Goal: Task Accomplishment & Management: Use online tool/utility

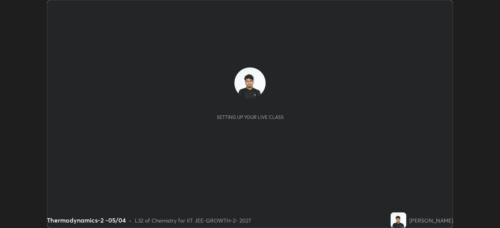
scroll to position [228, 499]
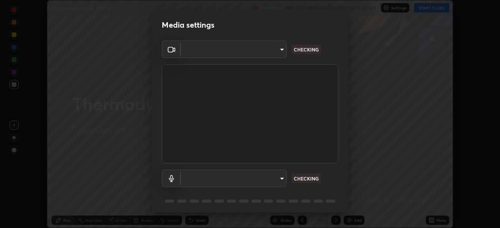
click at [268, 53] on body "Erase all Thermodynamics-2 -05/04 Recording WAS SCHEDULED TO START AT 10:45 AM …" at bounding box center [250, 114] width 500 height 228
type input "8af73e8d16ef8e3bb7c62716022b9fe157133e9521606ce818031bd72dda2f9e"
type input "db0d7c9beb13b4e78125a01b2d6a1ec26d905c86c3f77846953810cd6e9daa18"
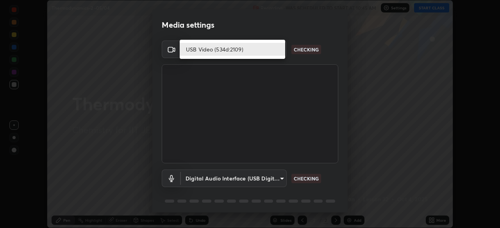
click at [263, 53] on li "USB Video (534d:2109)" at bounding box center [232, 49] width 105 height 13
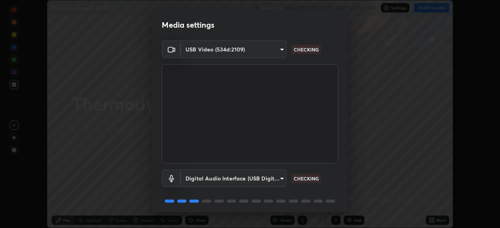
scroll to position [28, 0]
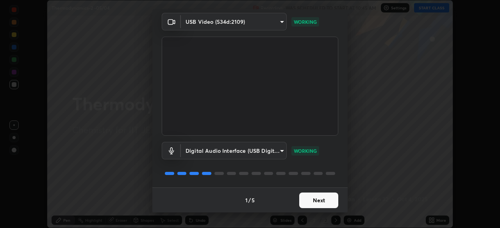
click at [322, 199] on button "Next" at bounding box center [318, 201] width 39 height 16
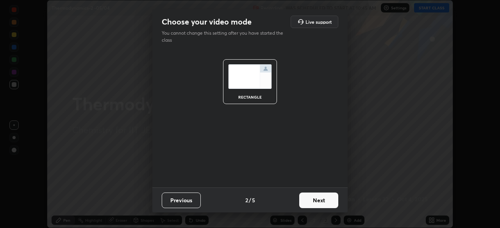
click at [326, 201] on button "Next" at bounding box center [318, 201] width 39 height 16
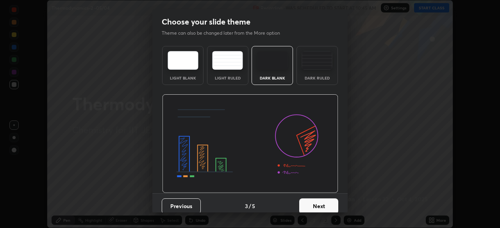
click at [330, 203] on button "Next" at bounding box center [318, 207] width 39 height 16
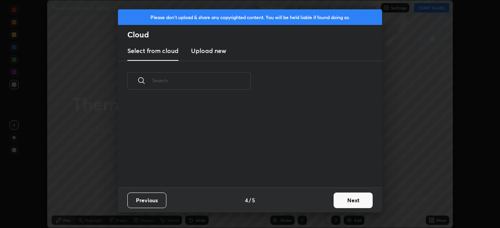
click at [334, 206] on button "Next" at bounding box center [352, 201] width 39 height 16
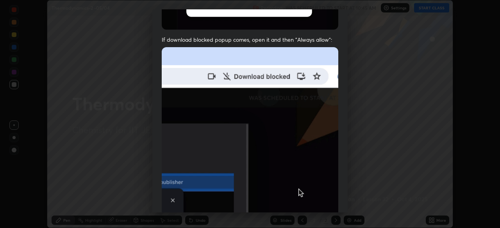
scroll to position [187, 0]
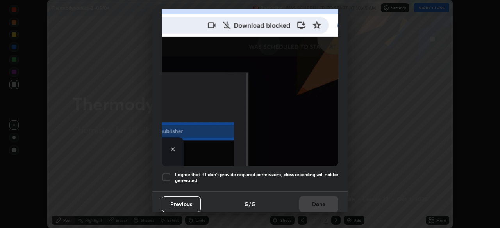
click at [169, 177] on div at bounding box center [166, 177] width 9 height 9
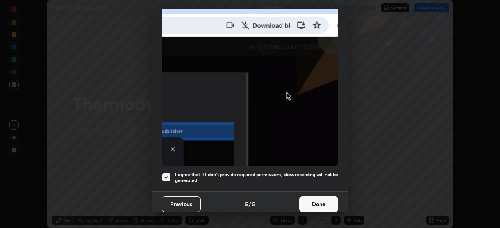
click at [322, 201] on button "Done" at bounding box center [318, 205] width 39 height 16
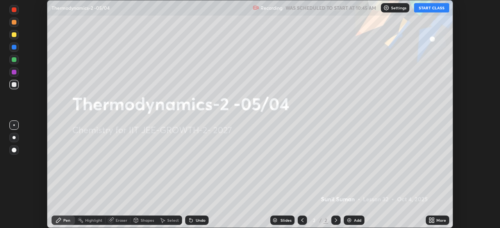
click at [425, 219] on div "More" at bounding box center [436, 220] width 23 height 9
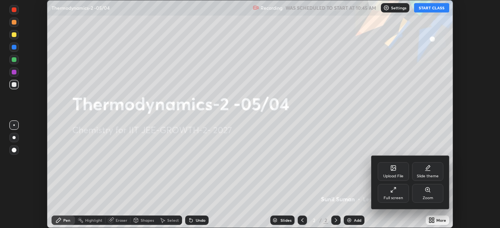
click at [395, 176] on div "Upload File" at bounding box center [393, 176] width 20 height 4
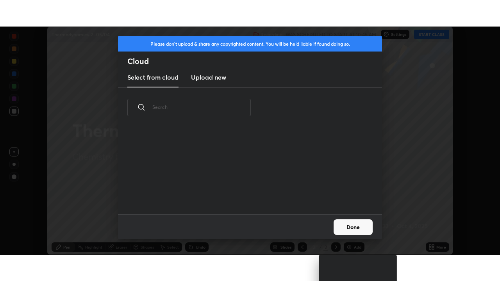
scroll to position [87, 251]
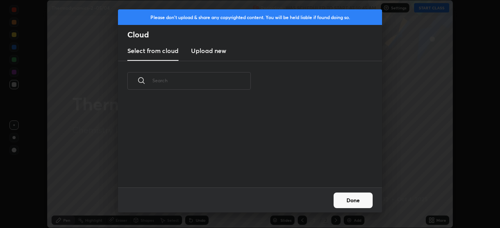
click at [216, 55] on h3 "Upload new" at bounding box center [208, 50] width 35 height 9
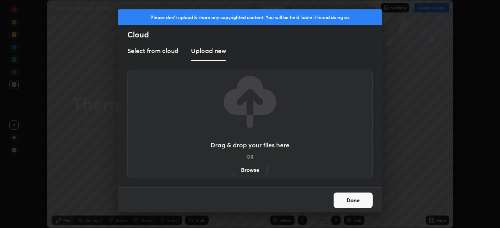
click at [246, 174] on label "Browse" at bounding box center [250, 170] width 35 height 12
click at [233, 174] on input "Browse" at bounding box center [233, 170] width 0 height 12
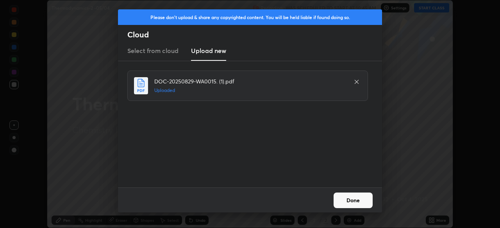
click at [359, 199] on button "Done" at bounding box center [352, 201] width 39 height 16
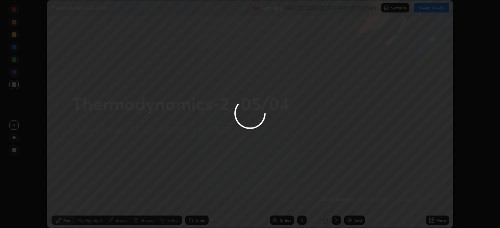
click at [430, 222] on icon at bounding box center [430, 222] width 2 height 2
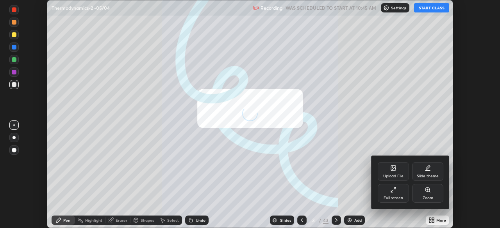
click at [395, 198] on div "Full screen" at bounding box center [393, 198] width 20 height 4
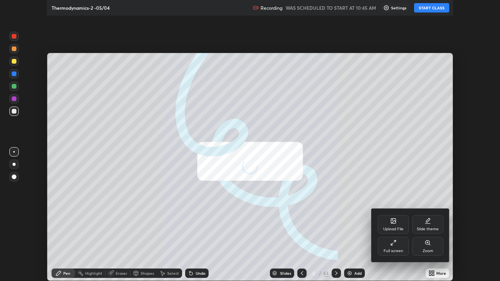
scroll to position [281, 500]
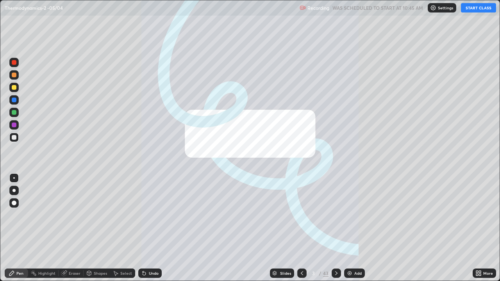
click at [301, 228] on icon at bounding box center [302, 273] width 6 height 6
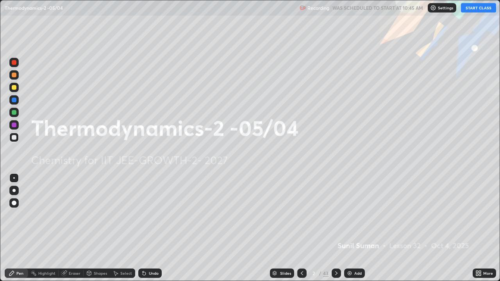
click at [434, 9] on img at bounding box center [433, 8] width 6 height 6
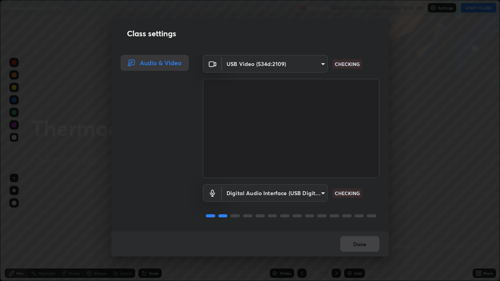
scroll to position [1, 0]
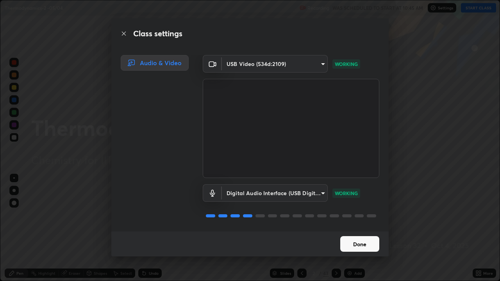
click at [362, 228] on button "Done" at bounding box center [359, 244] width 39 height 16
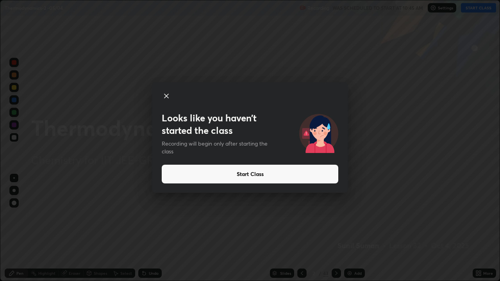
click at [172, 98] on div at bounding box center [250, 96] width 176 height 11
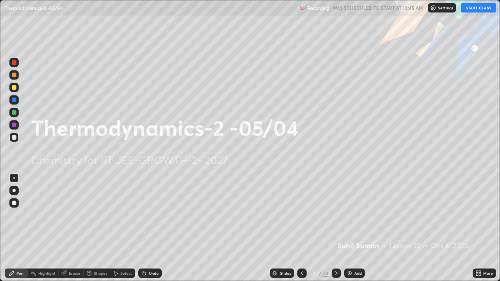
click at [346, 228] on div "Add" at bounding box center [354, 273] width 21 height 9
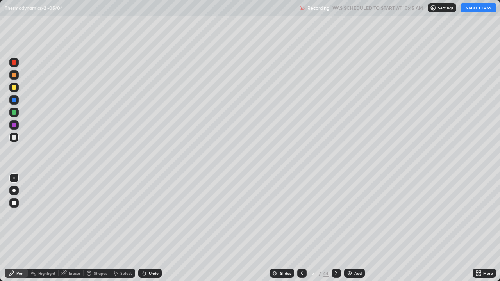
click at [469, 11] on button "START CLASS" at bounding box center [478, 7] width 35 height 9
click at [13, 87] on div at bounding box center [14, 87] width 5 height 5
click at [347, 228] on img at bounding box center [349, 273] width 6 height 6
click at [14, 138] on div at bounding box center [14, 137] width 5 height 5
click at [12, 87] on div at bounding box center [14, 87] width 5 height 5
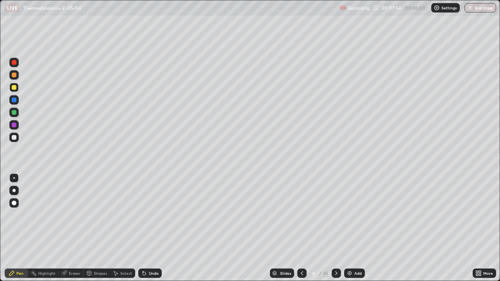
click at [14, 137] on div at bounding box center [14, 137] width 5 height 5
click at [14, 87] on div at bounding box center [14, 87] width 5 height 5
click at [146, 228] on div "Undo" at bounding box center [149, 273] width 23 height 9
click at [16, 138] on div at bounding box center [14, 137] width 5 height 5
click at [347, 228] on img at bounding box center [349, 273] width 6 height 6
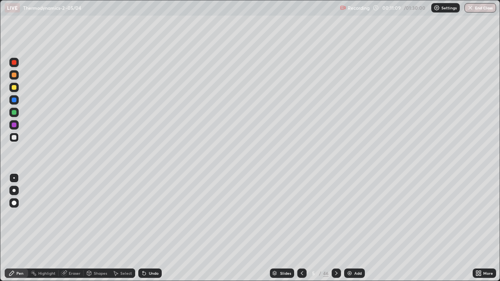
click at [12, 137] on div at bounding box center [14, 137] width 5 height 5
click at [13, 86] on div at bounding box center [14, 87] width 5 height 5
click at [12, 137] on div at bounding box center [14, 137] width 5 height 5
click at [70, 228] on div "Eraser" at bounding box center [75, 273] width 12 height 4
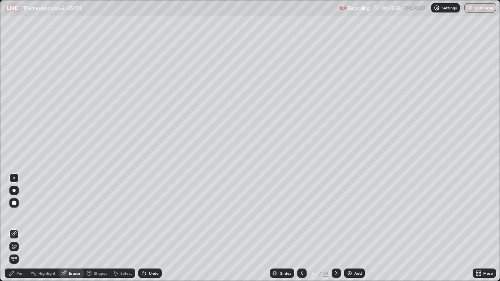
click at [14, 228] on icon at bounding box center [12, 273] width 6 height 6
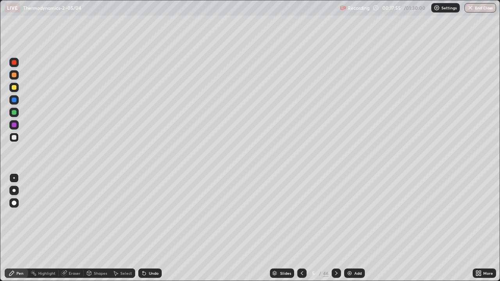
click at [319, 228] on div "/" at bounding box center [320, 273] width 2 height 5
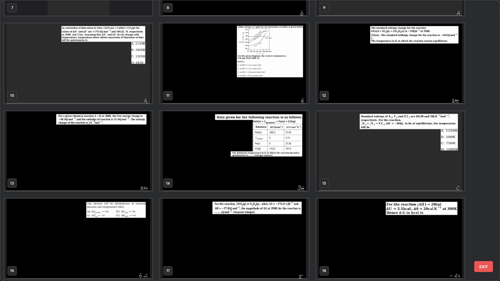
scroll to position [246, 0]
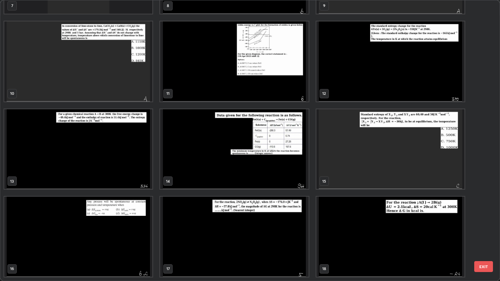
click at [50, 68] on img "grid" at bounding box center [78, 61] width 148 height 80
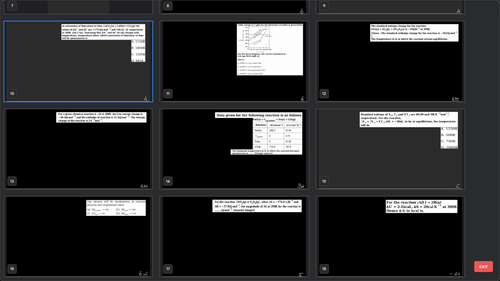
click at [50, 68] on img "grid" at bounding box center [78, 61] width 148 height 80
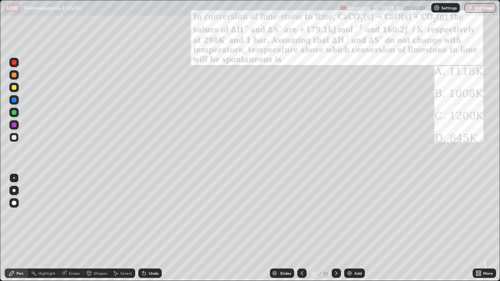
click at [50, 68] on img "grid" at bounding box center [78, 61] width 148 height 80
click at [483, 228] on div "More" at bounding box center [483, 273] width 23 height 9
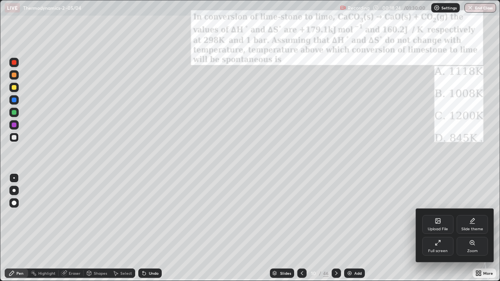
click at [473, 228] on div "Zoom" at bounding box center [471, 246] width 31 height 19
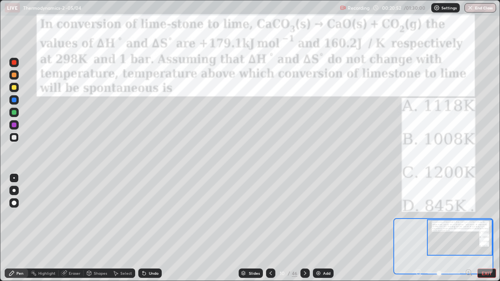
click at [13, 137] on div at bounding box center [14, 137] width 5 height 5
click at [23, 28] on div "Erase all" at bounding box center [14, 141] width 19 height 250
click at [10, 86] on div at bounding box center [13, 87] width 9 height 9
click at [288, 228] on div "/" at bounding box center [289, 273] width 2 height 5
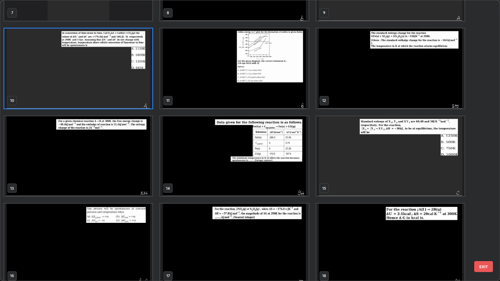
scroll to position [242, 0]
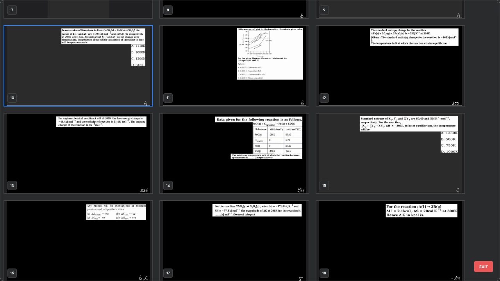
click at [228, 171] on img "grid" at bounding box center [234, 154] width 148 height 80
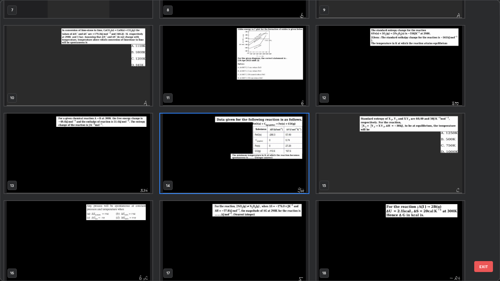
click at [225, 172] on img "grid" at bounding box center [234, 154] width 148 height 80
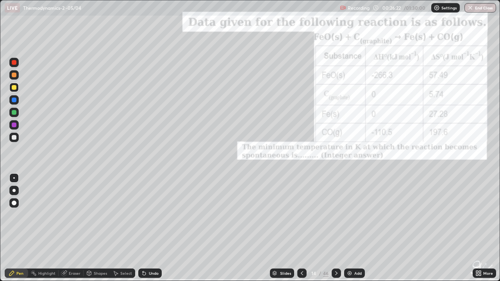
click at [223, 173] on img "grid" at bounding box center [234, 154] width 148 height 80
click at [478, 228] on icon at bounding box center [478, 273] width 6 height 6
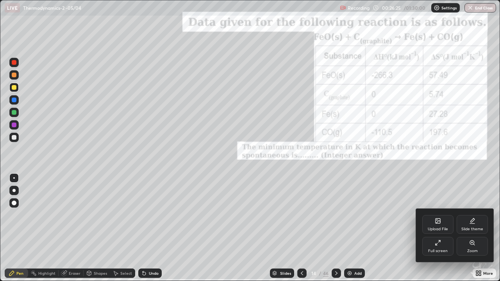
click at [469, 228] on icon at bounding box center [472, 243] width 6 height 6
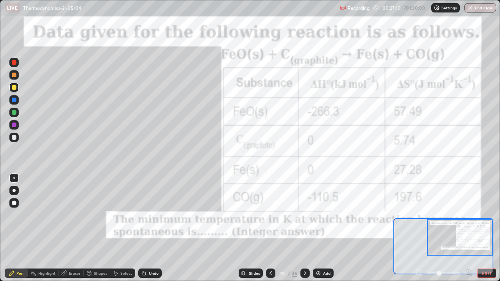
click at [13, 89] on div at bounding box center [14, 87] width 5 height 5
click at [141, 228] on div "Undo" at bounding box center [149, 273] width 23 height 9
click at [143, 228] on icon at bounding box center [143, 273] width 3 height 3
click at [142, 228] on icon at bounding box center [143, 273] width 3 height 3
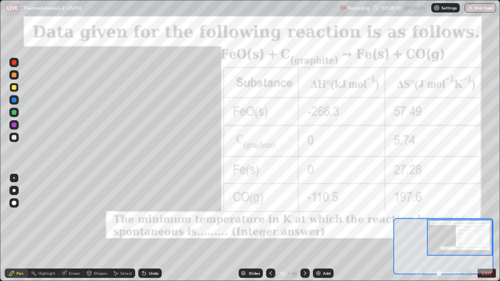
click at [142, 228] on icon at bounding box center [143, 273] width 3 height 3
click at [14, 137] on div at bounding box center [14, 137] width 5 height 5
click at [146, 228] on div "Undo" at bounding box center [149, 273] width 23 height 9
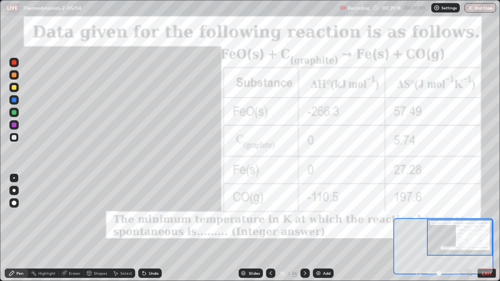
click at [143, 228] on icon at bounding box center [144, 273] width 6 height 6
click at [288, 228] on div "/" at bounding box center [289, 273] width 2 height 5
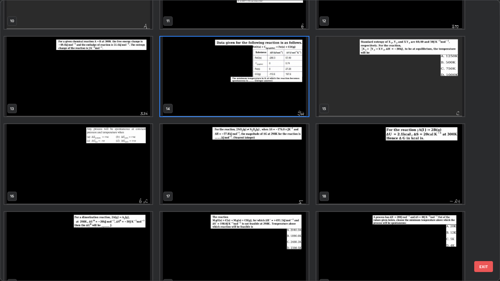
scroll to position [321, 0]
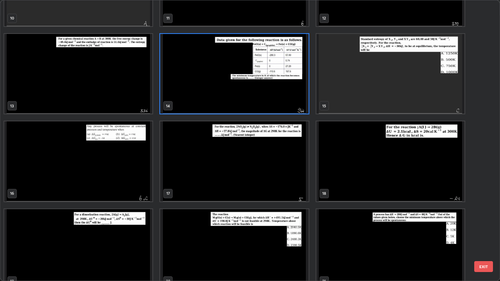
click at [395, 170] on img "grid" at bounding box center [390, 161] width 148 height 80
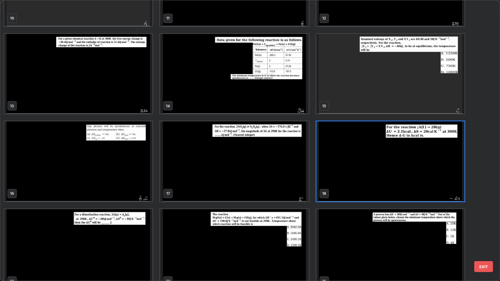
click at [393, 169] on img "grid" at bounding box center [390, 161] width 148 height 80
click at [391, 170] on img "grid" at bounding box center [390, 161] width 148 height 80
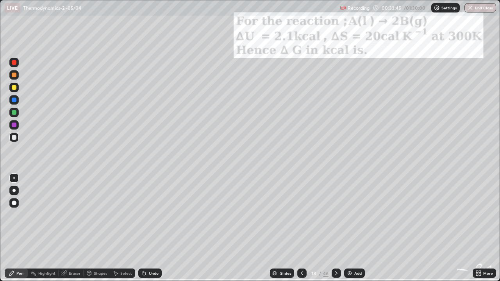
click at [477, 228] on icon at bounding box center [477, 275] width 2 height 2
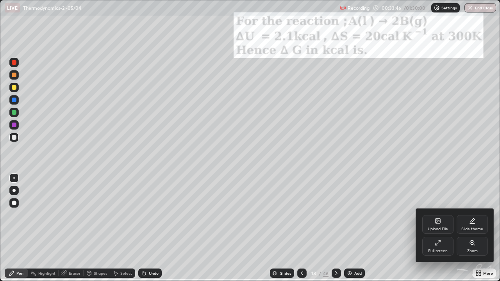
click at [469, 228] on div "Zoom" at bounding box center [471, 246] width 31 height 19
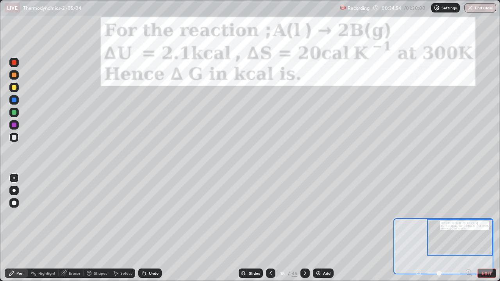
click at [12, 87] on div at bounding box center [14, 87] width 5 height 5
click at [12, 75] on div at bounding box center [14, 75] width 5 height 5
click at [316, 228] on div "Add" at bounding box center [323, 273] width 21 height 9
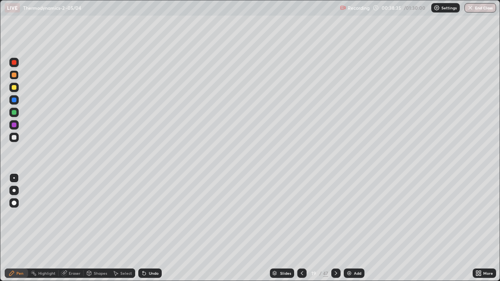
click at [143, 228] on icon at bounding box center [143, 273] width 3 height 3
click at [142, 228] on icon at bounding box center [142, 271] width 1 height 1
click at [142, 228] on icon at bounding box center [143, 273] width 3 height 3
click at [13, 137] on div at bounding box center [14, 137] width 5 height 5
click at [347, 228] on img at bounding box center [349, 273] width 6 height 6
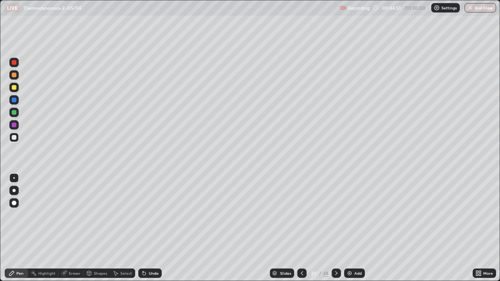
click at [347, 228] on img at bounding box center [349, 273] width 6 height 6
click at [13, 137] on div at bounding box center [14, 137] width 5 height 5
click at [12, 86] on div at bounding box center [14, 87] width 5 height 5
click at [14, 137] on div at bounding box center [14, 137] width 5 height 5
click at [13, 89] on div at bounding box center [14, 87] width 5 height 5
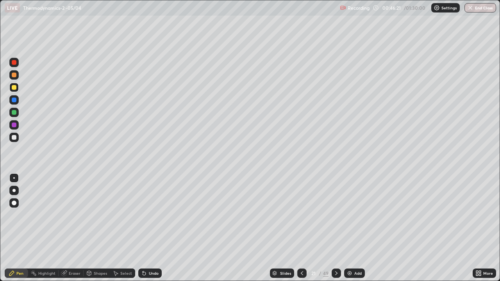
click at [142, 228] on icon at bounding box center [143, 273] width 3 height 3
click at [142, 228] on div "Undo" at bounding box center [149, 273] width 23 height 9
click at [143, 228] on icon at bounding box center [143, 273] width 3 height 3
click at [141, 228] on div "Undo" at bounding box center [149, 273] width 23 height 9
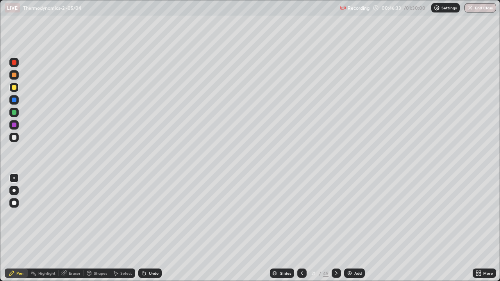
click at [14, 137] on div at bounding box center [14, 137] width 5 height 5
click at [299, 228] on div at bounding box center [301, 273] width 9 height 9
click at [14, 74] on div at bounding box center [14, 75] width 5 height 5
click at [142, 228] on icon at bounding box center [142, 271] width 1 height 1
click at [301, 228] on div at bounding box center [301, 273] width 9 height 9
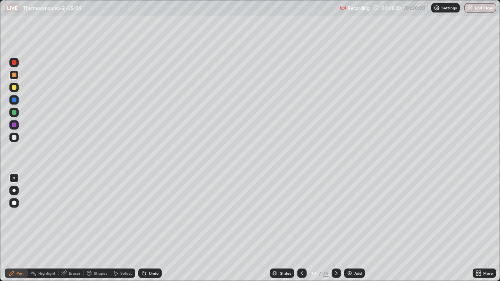
click at [336, 228] on icon at bounding box center [336, 273] width 6 height 6
click at [335, 228] on icon at bounding box center [336, 273] width 6 height 6
click at [301, 228] on div at bounding box center [301, 273] width 9 height 16
click at [335, 228] on icon at bounding box center [336, 273] width 6 height 6
click at [302, 228] on icon at bounding box center [302, 273] width 6 height 6
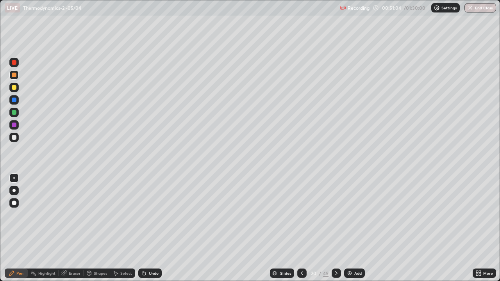
click at [15, 89] on div at bounding box center [14, 87] width 5 height 5
click at [12, 138] on div at bounding box center [14, 137] width 5 height 5
click at [12, 114] on div at bounding box center [14, 112] width 5 height 5
click at [346, 228] on img at bounding box center [349, 273] width 6 height 6
click at [13, 137] on div at bounding box center [14, 137] width 5 height 5
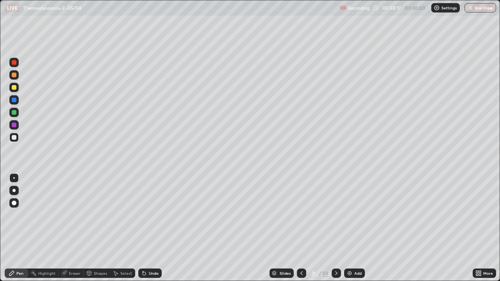
click at [12, 86] on div at bounding box center [14, 87] width 5 height 5
click at [16, 128] on div at bounding box center [13, 124] width 9 height 9
click at [12, 136] on div at bounding box center [14, 137] width 5 height 5
click at [347, 228] on img at bounding box center [349, 273] width 6 height 6
click at [14, 89] on div at bounding box center [14, 87] width 5 height 5
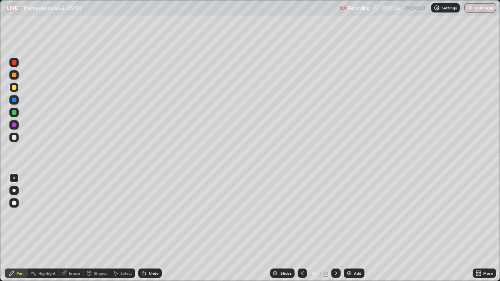
click at [16, 139] on div at bounding box center [14, 137] width 5 height 5
click at [72, 228] on div "Eraser" at bounding box center [75, 273] width 12 height 4
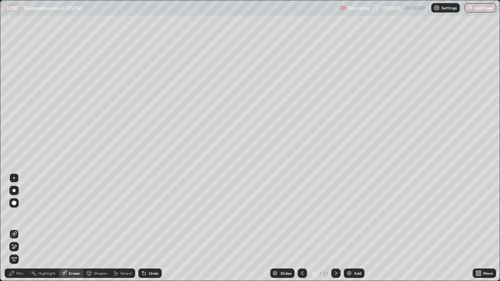
click at [19, 228] on div "Pen" at bounding box center [19, 273] width 7 height 4
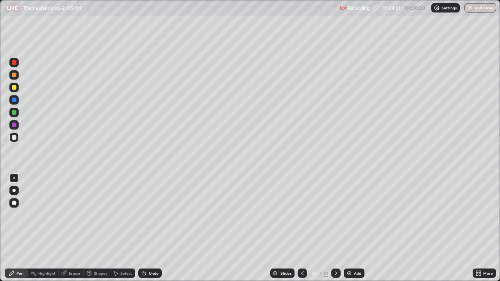
click at [145, 228] on icon at bounding box center [144, 273] width 6 height 6
click at [144, 228] on icon at bounding box center [143, 273] width 3 height 3
click at [143, 228] on icon at bounding box center [143, 273] width 3 height 3
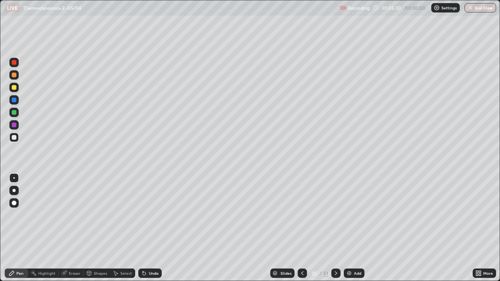
click at [14, 87] on div at bounding box center [14, 87] width 5 height 5
click at [347, 228] on img at bounding box center [349, 273] width 6 height 6
click at [15, 141] on div at bounding box center [13, 137] width 9 height 9
click at [143, 228] on icon at bounding box center [143, 273] width 3 height 3
click at [145, 228] on icon at bounding box center [144, 273] width 6 height 6
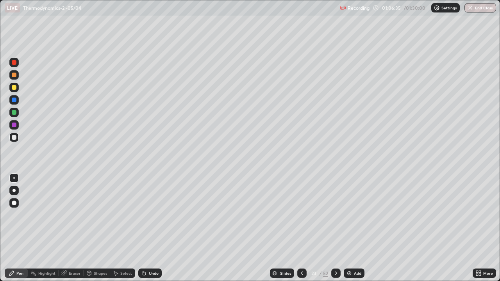
click at [144, 228] on icon at bounding box center [144, 273] width 6 height 6
click at [143, 228] on div "Undo" at bounding box center [149, 273] width 23 height 9
click at [14, 138] on div at bounding box center [14, 137] width 5 height 5
click at [14, 141] on div at bounding box center [13, 137] width 9 height 9
click at [12, 89] on div at bounding box center [13, 87] width 9 height 9
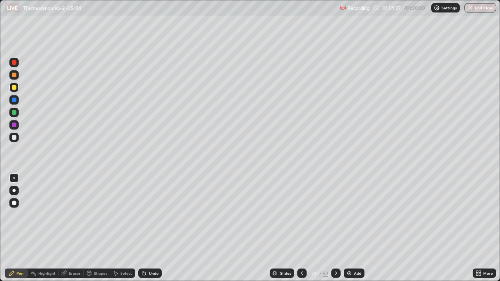
click at [12, 137] on div at bounding box center [14, 137] width 5 height 5
click at [347, 228] on img at bounding box center [349, 273] width 6 height 6
click at [15, 87] on div at bounding box center [14, 87] width 5 height 5
click at [12, 138] on div at bounding box center [14, 137] width 5 height 5
click at [17, 75] on div at bounding box center [13, 74] width 9 height 9
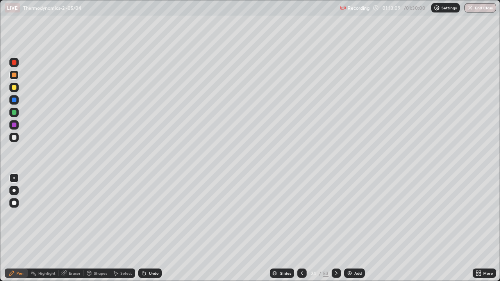
click at [12, 112] on div at bounding box center [14, 112] width 5 height 5
click at [13, 136] on div at bounding box center [14, 137] width 5 height 5
click at [301, 228] on icon at bounding box center [302, 273] width 2 height 4
click at [335, 228] on icon at bounding box center [336, 273] width 6 height 6
click at [13, 75] on div at bounding box center [14, 75] width 5 height 5
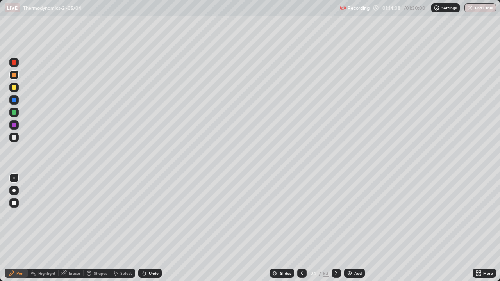
click at [11, 113] on div at bounding box center [13, 112] width 9 height 9
click at [144, 228] on icon at bounding box center [144, 273] width 6 height 6
click at [143, 228] on icon at bounding box center [143, 273] width 3 height 3
click at [347, 228] on img at bounding box center [349, 273] width 6 height 6
click at [13, 137] on div at bounding box center [14, 137] width 5 height 5
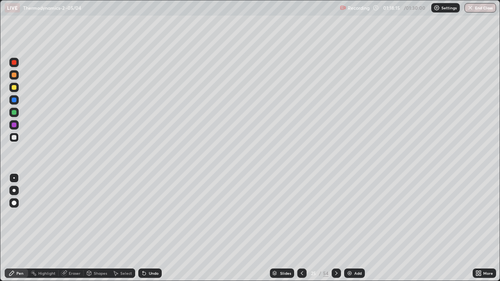
click at [13, 76] on div at bounding box center [14, 75] width 5 height 5
click at [14, 112] on div at bounding box center [14, 112] width 5 height 5
click at [14, 88] on div at bounding box center [14, 87] width 5 height 5
click at [142, 228] on icon at bounding box center [142, 271] width 1 height 1
click at [142, 228] on icon at bounding box center [143, 273] width 3 height 3
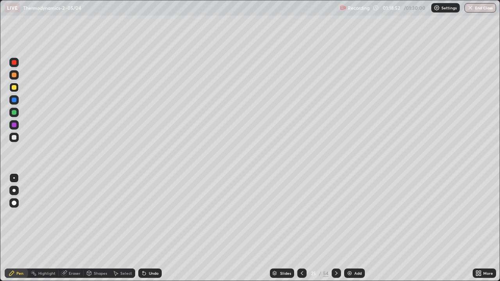
click at [144, 228] on icon at bounding box center [144, 273] width 6 height 6
click at [67, 228] on div "Eraser" at bounding box center [71, 273] width 25 height 9
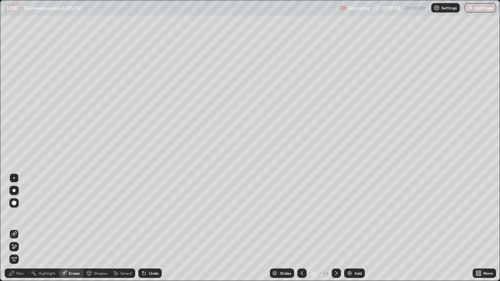
click at [16, 228] on div "Pen" at bounding box center [16, 273] width 23 height 9
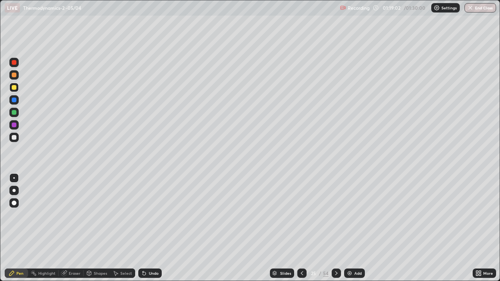
click at [12, 125] on div at bounding box center [14, 125] width 5 height 5
click at [12, 139] on div at bounding box center [14, 137] width 5 height 5
click at [14, 112] on div at bounding box center [14, 112] width 5 height 5
click at [349, 228] on div "Add" at bounding box center [354, 273] width 21 height 9
click at [14, 139] on div at bounding box center [14, 137] width 5 height 5
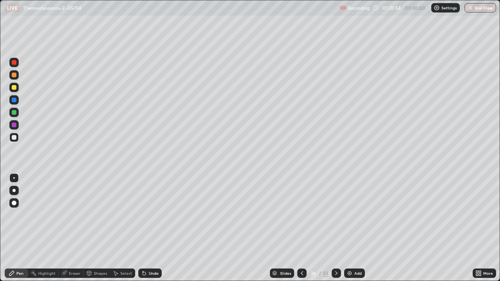
click at [302, 228] on div at bounding box center [301, 273] width 9 height 9
click at [333, 228] on icon at bounding box center [336, 273] width 6 height 6
click at [15, 76] on div at bounding box center [14, 75] width 5 height 5
click at [15, 138] on div at bounding box center [14, 137] width 5 height 5
click at [14, 138] on div at bounding box center [14, 137] width 5 height 5
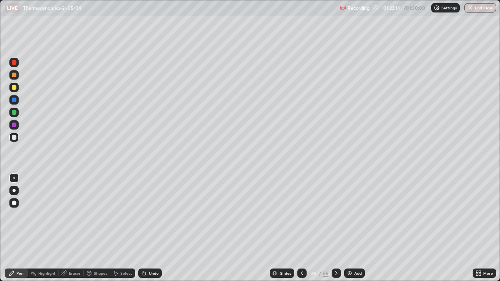
click at [143, 228] on icon at bounding box center [143, 273] width 3 height 3
click at [142, 228] on icon at bounding box center [144, 273] width 6 height 6
click at [143, 228] on icon at bounding box center [143, 273] width 3 height 3
click at [13, 87] on div at bounding box center [14, 87] width 5 height 5
click at [15, 138] on div at bounding box center [14, 137] width 5 height 5
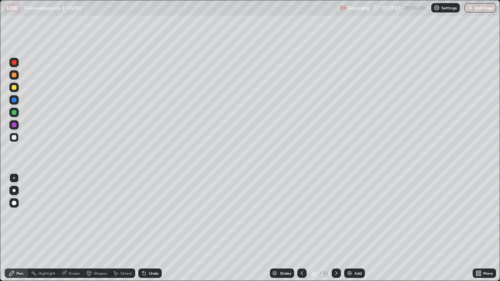
click at [146, 228] on icon at bounding box center [144, 273] width 6 height 6
click at [146, 228] on div "Undo" at bounding box center [149, 273] width 23 height 9
click at [14, 89] on div at bounding box center [14, 87] width 5 height 5
click at [18, 112] on div at bounding box center [13, 112] width 9 height 9
click at [350, 228] on img at bounding box center [349, 273] width 6 height 6
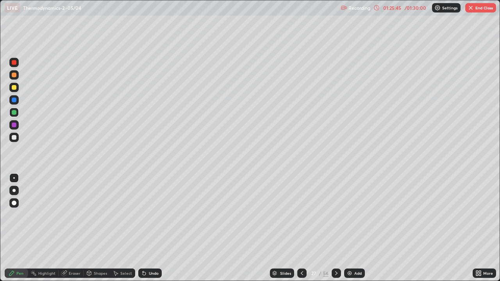
click at [301, 228] on icon at bounding box center [302, 273] width 6 height 6
click at [336, 228] on icon at bounding box center [336, 273] width 6 height 6
click at [143, 228] on icon at bounding box center [143, 273] width 3 height 3
click at [142, 228] on icon at bounding box center [142, 271] width 1 height 1
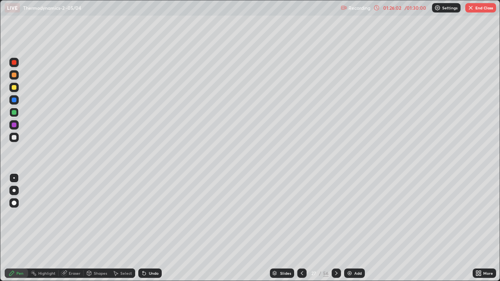
click at [143, 228] on icon at bounding box center [143, 273] width 3 height 3
click at [300, 228] on icon at bounding box center [302, 273] width 6 height 6
click at [335, 228] on icon at bounding box center [336, 273] width 6 height 6
click at [13, 136] on div at bounding box center [14, 137] width 5 height 5
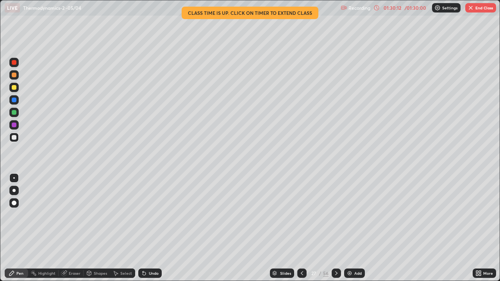
click at [347, 228] on img at bounding box center [349, 273] width 6 height 6
click at [14, 89] on div at bounding box center [14, 87] width 5 height 5
click at [142, 228] on icon at bounding box center [143, 273] width 3 height 3
click at [12, 112] on div at bounding box center [14, 112] width 5 height 5
click at [15, 125] on div at bounding box center [14, 125] width 5 height 5
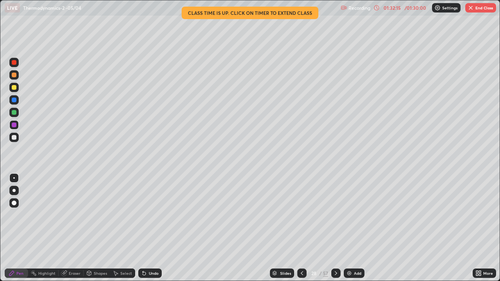
click at [478, 7] on button "End Class" at bounding box center [480, 7] width 31 height 9
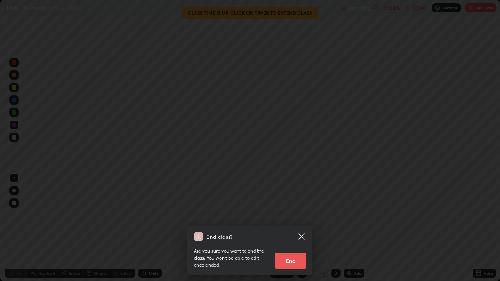
click at [281, 228] on button "End" at bounding box center [290, 261] width 31 height 16
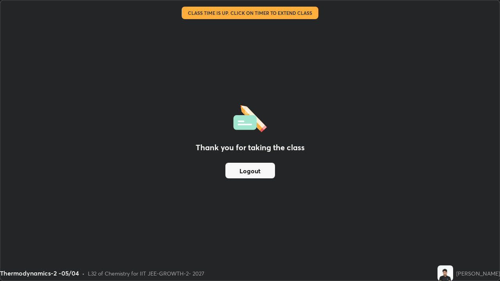
click at [258, 170] on button "Logout" at bounding box center [250, 171] width 50 height 16
